Goal: Find contact information: Obtain details needed to contact an individual or organization

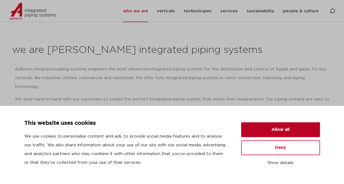
scroll to position [55, 0]
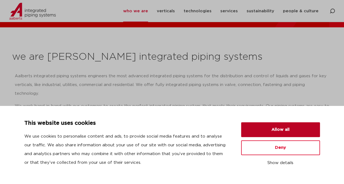
click at [288, 129] on button "Allow all" at bounding box center [280, 129] width 79 height 15
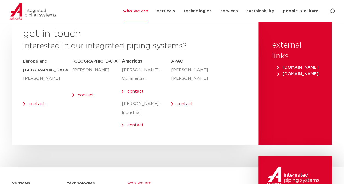
scroll to position [2312, 0]
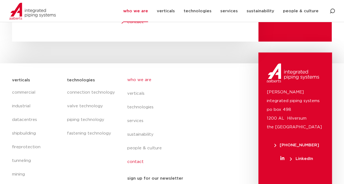
click at [140, 155] on link "contact" at bounding box center [177, 162] width 100 height 14
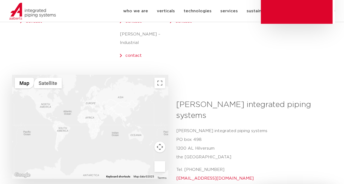
scroll to position [191, 0]
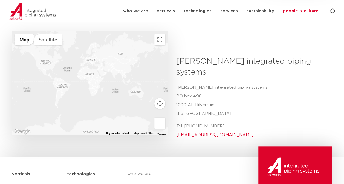
click at [121, 51] on div at bounding box center [90, 83] width 156 height 104
